Goal: Answer question/provide support: Answer question/provide support

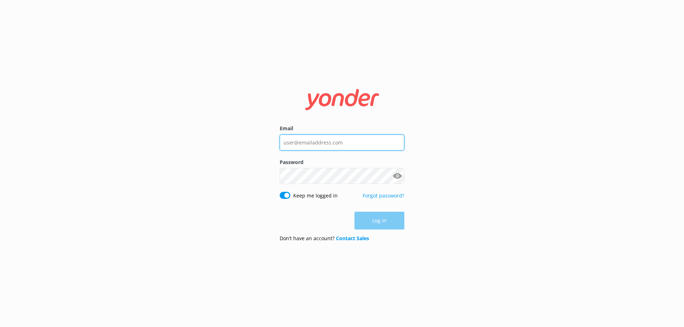
type input "[EMAIL_ADDRESS][DOMAIN_NAME]"
click at [390, 222] on div "Log in" at bounding box center [342, 221] width 125 height 18
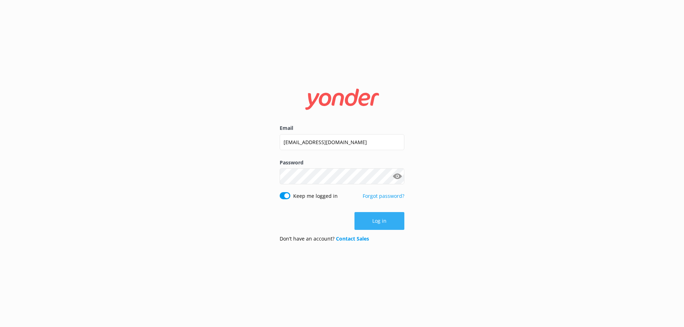
click at [383, 223] on button "Log in" at bounding box center [380, 221] width 50 height 18
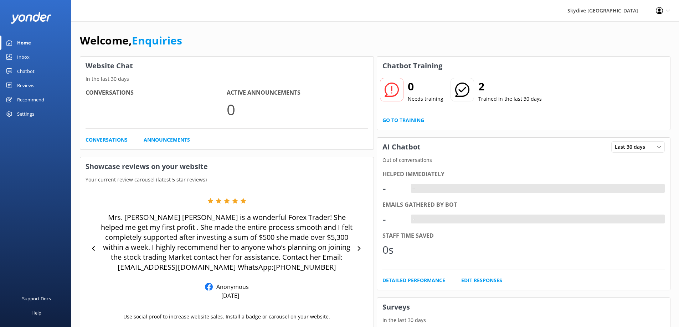
click at [21, 53] on div "Inbox" at bounding box center [23, 57] width 12 height 14
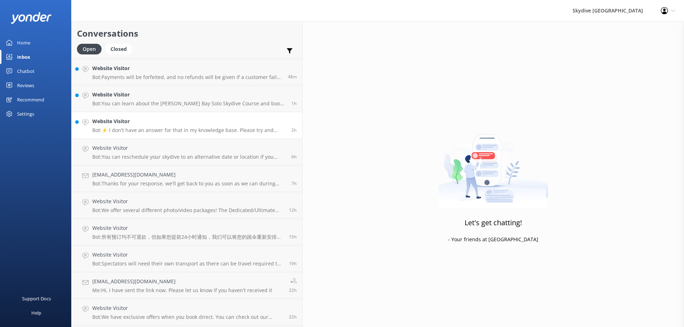
click at [156, 127] on p "Bot: ⚡ I don't have an answer for that in my knowledge base. Please try and rep…" at bounding box center [189, 130] width 194 height 6
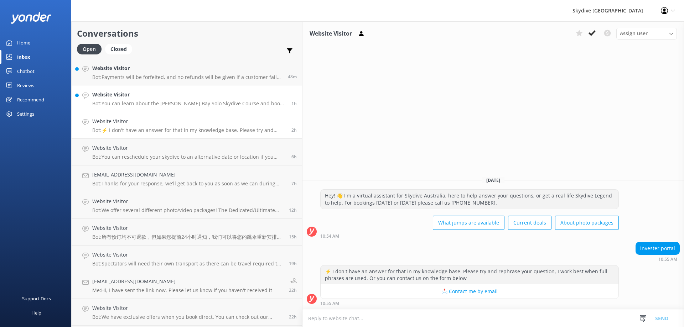
click at [136, 98] on h4 "Website Visitor" at bounding box center [189, 95] width 194 height 8
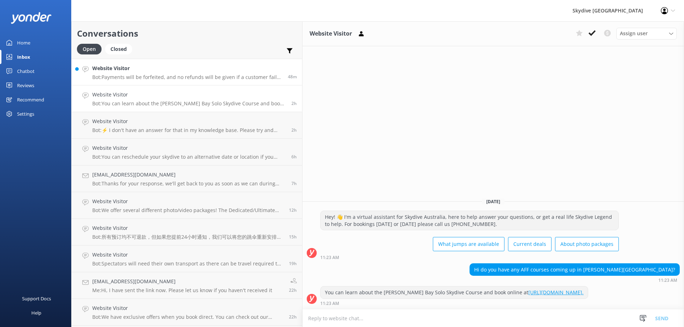
click at [149, 64] on h4 "Website Visitor" at bounding box center [187, 68] width 190 height 8
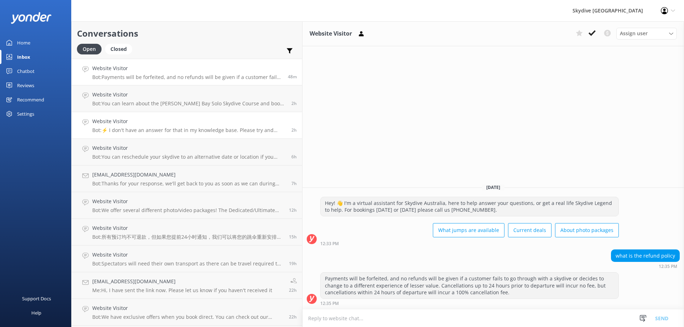
click at [138, 133] on p "Bot: ⚡ I don't have an answer for that in my knowledge base. Please try and rep…" at bounding box center [189, 130] width 194 height 6
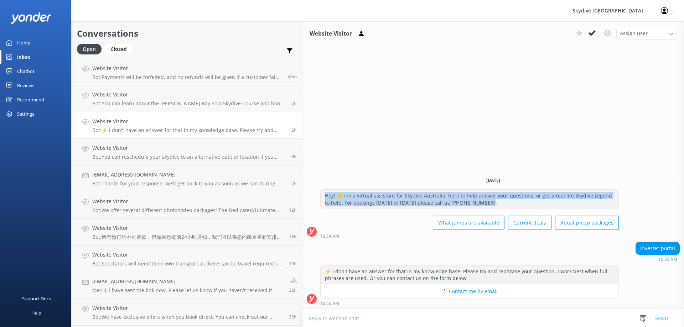
drag, startPoint x: 329, startPoint y: 206, endPoint x: 234, endPoint y: 196, distance: 95.4
click at [321, 196] on div "Hey! 👋 I'm a virtual assistant for Skydive Australia, here to help answer your …" at bounding box center [470, 199] width 298 height 19
drag, startPoint x: 299, startPoint y: 197, endPoint x: 280, endPoint y: 203, distance: 20.4
click at [321, 203] on div "Hey! 👋 I'm a virtual assistant for Skydive Australia, here to help answer your …" at bounding box center [470, 199] width 298 height 19
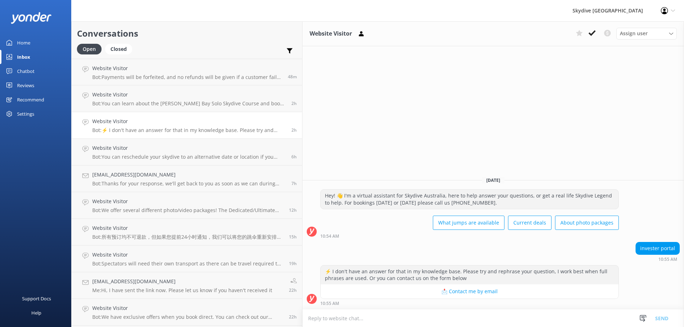
click at [534, 195] on div "Hey! 👋 I'm a virtual assistant for Skydive Australia, here to help answer your …" at bounding box center [470, 199] width 298 height 19
drag, startPoint x: 533, startPoint y: 196, endPoint x: 542, endPoint y: 203, distance: 11.4
click at [542, 203] on div "Hey! 👋 I'm a virtual assistant for Skydive Australia, here to help answer your …" at bounding box center [470, 199] width 298 height 19
copy div "For bookings today or tomorrow please call us 1300 663 634."
click at [302, 320] on textarea at bounding box center [493, 318] width 382 height 17
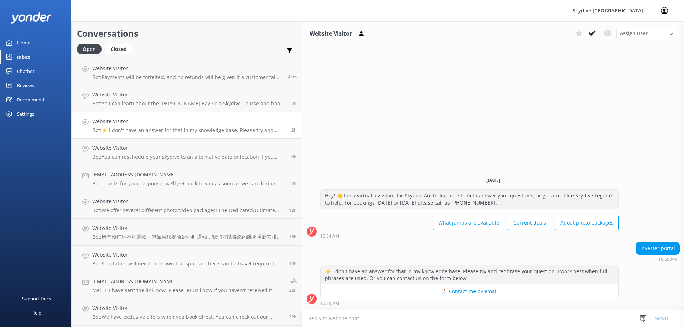
paste textarea "For bookings today or tomorrow please call us 1300 663 634."
type textarea "For bookings today or tomorrow please call us 1300 663 634."
click at [667, 318] on button "Send" at bounding box center [661, 319] width 27 height 18
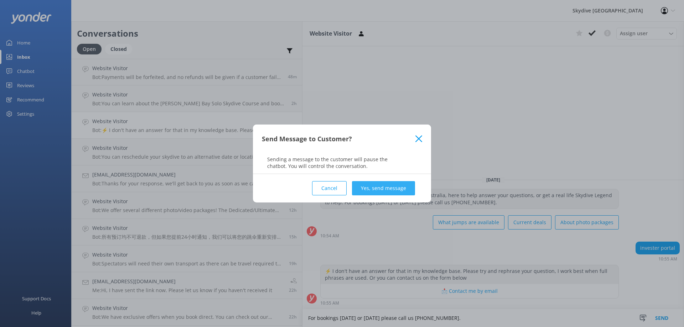
click at [383, 184] on button "Yes, send message" at bounding box center [383, 188] width 63 height 14
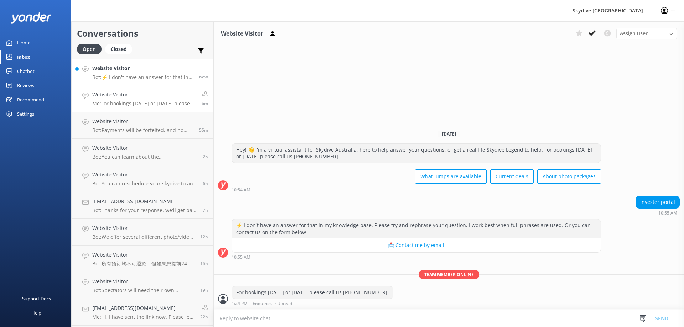
click at [127, 79] on p "Bot: ⚡ I don't have an answer for that in my knowledge base. Please try and rep…" at bounding box center [143, 77] width 102 height 6
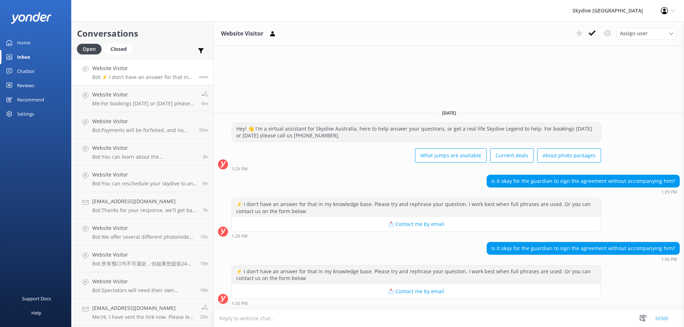
click at [340, 320] on textarea at bounding box center [449, 318] width 470 height 17
type textarea "t"
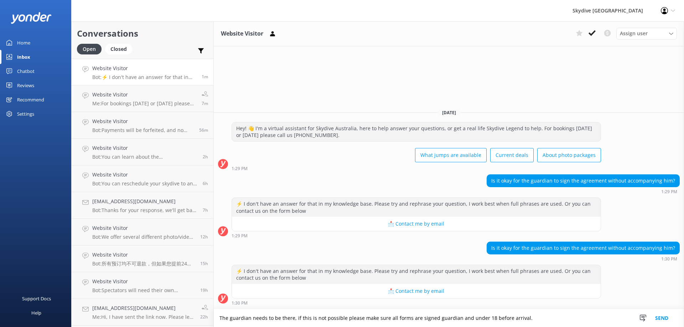
type textarea "The guardian needs to be there, if this is not possible please make sure all fo…"
click at [663, 319] on button "Send" at bounding box center [661, 319] width 27 height 18
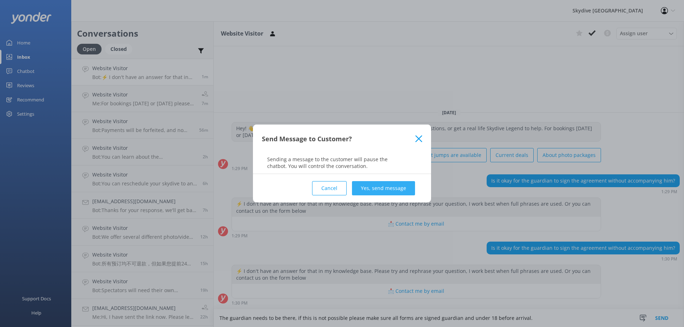
click at [369, 186] on button "Yes, send message" at bounding box center [383, 188] width 63 height 14
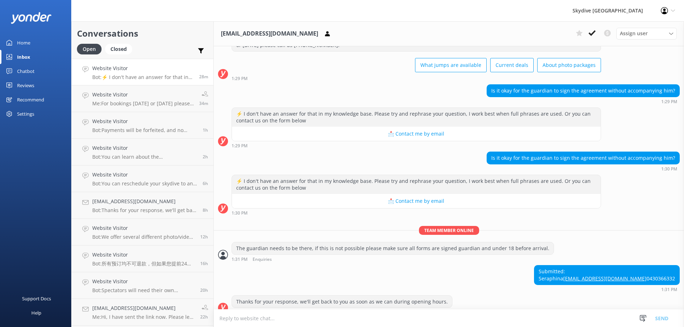
scroll to position [56, 0]
